Goal: Task Accomplishment & Management: Complete application form

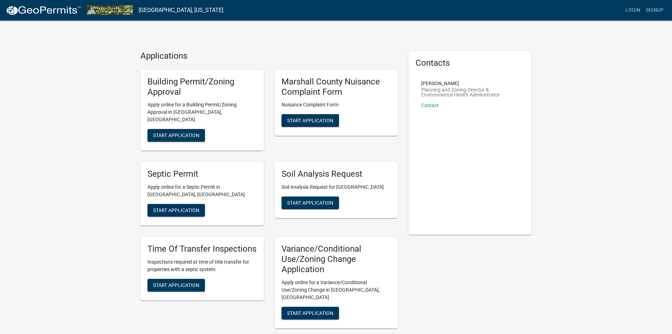
click at [347, 169] on h5 "Soil Analysis Request" at bounding box center [336, 174] width 109 height 10
click at [182, 207] on span "Start Application" at bounding box center [176, 210] width 46 height 6
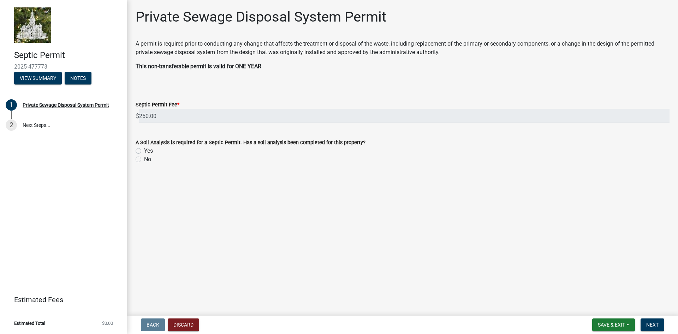
click at [144, 149] on label "Yes" at bounding box center [148, 150] width 9 height 8
click at [144, 149] on input "Yes" at bounding box center [146, 148] width 5 height 5
radio input "true"
click at [646, 325] on button "Next" at bounding box center [652, 324] width 24 height 13
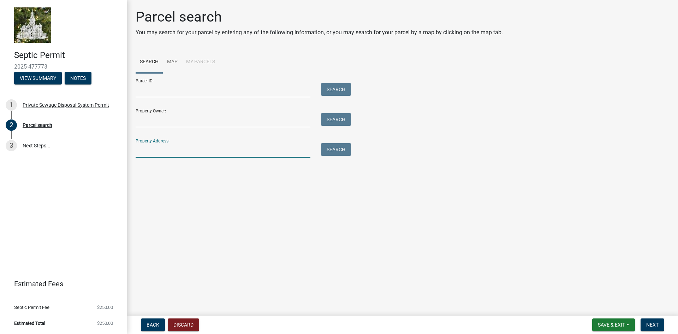
click at [245, 147] on input "Property Address:" at bounding box center [223, 150] width 175 height 14
type input "1449 [GEOGRAPHIC_DATA]"
click at [325, 148] on button "Search" at bounding box center [336, 149] width 30 height 13
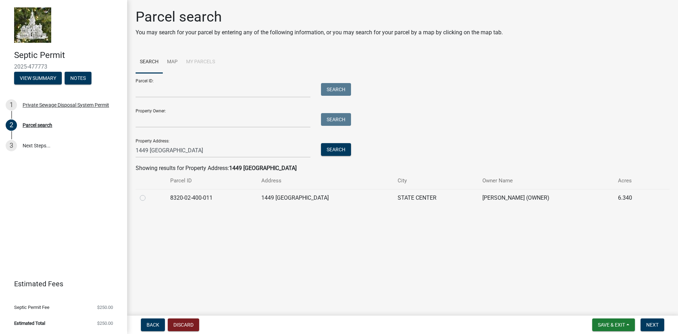
click at [144, 200] on div at bounding box center [151, 197] width 22 height 8
drag, startPoint x: 143, startPoint y: 199, endPoint x: 146, endPoint y: 203, distance: 5.2
click at [148, 193] on label at bounding box center [148, 193] width 0 height 0
click at [148, 198] on input "radio" at bounding box center [150, 195] width 5 height 5
radio input "true"
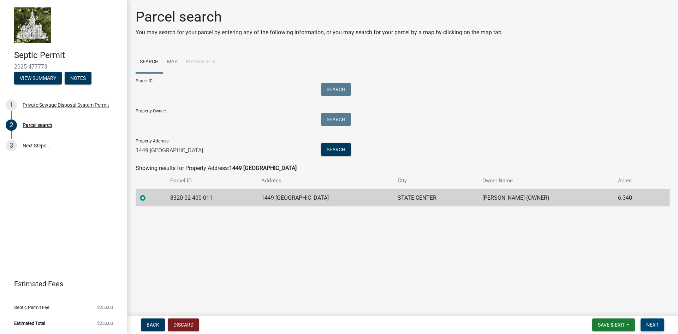
click at [653, 321] on button "Next" at bounding box center [652, 324] width 24 height 13
